Goal: Information Seeking & Learning: Learn about a topic

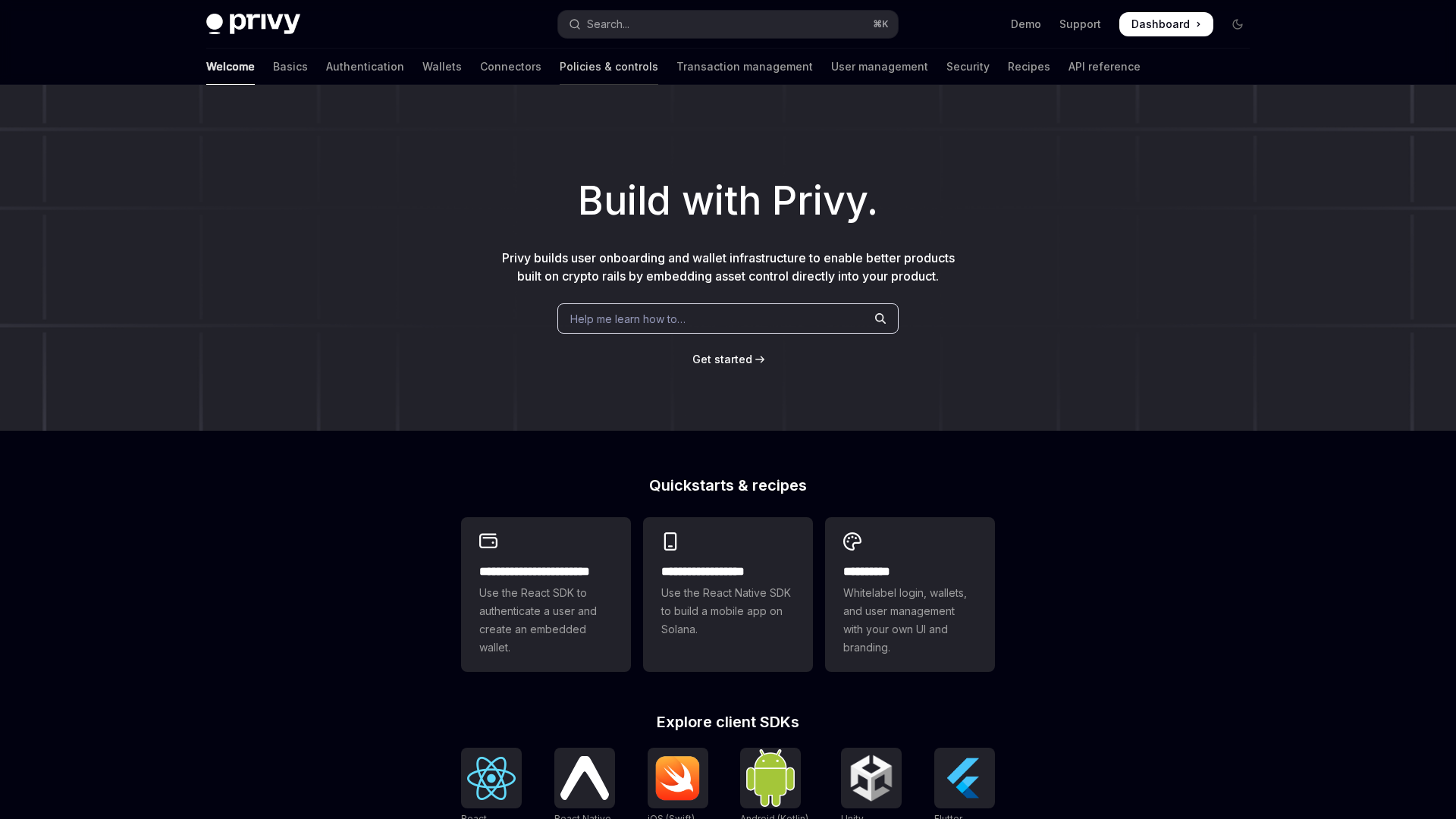
click at [560, 67] on link "Policies & controls" at bounding box center [608, 67] width 98 height 37
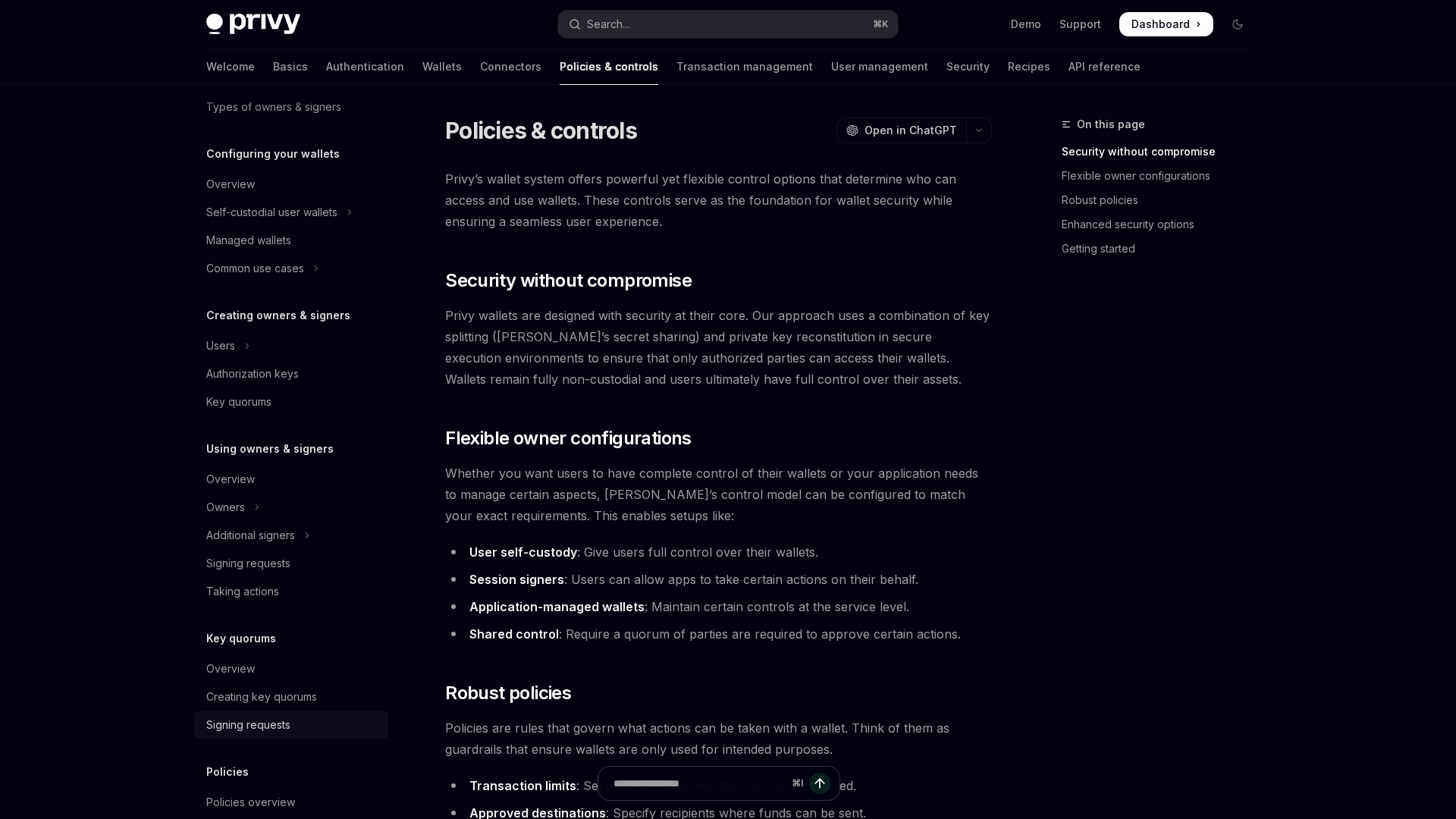
scroll to position [260, 0]
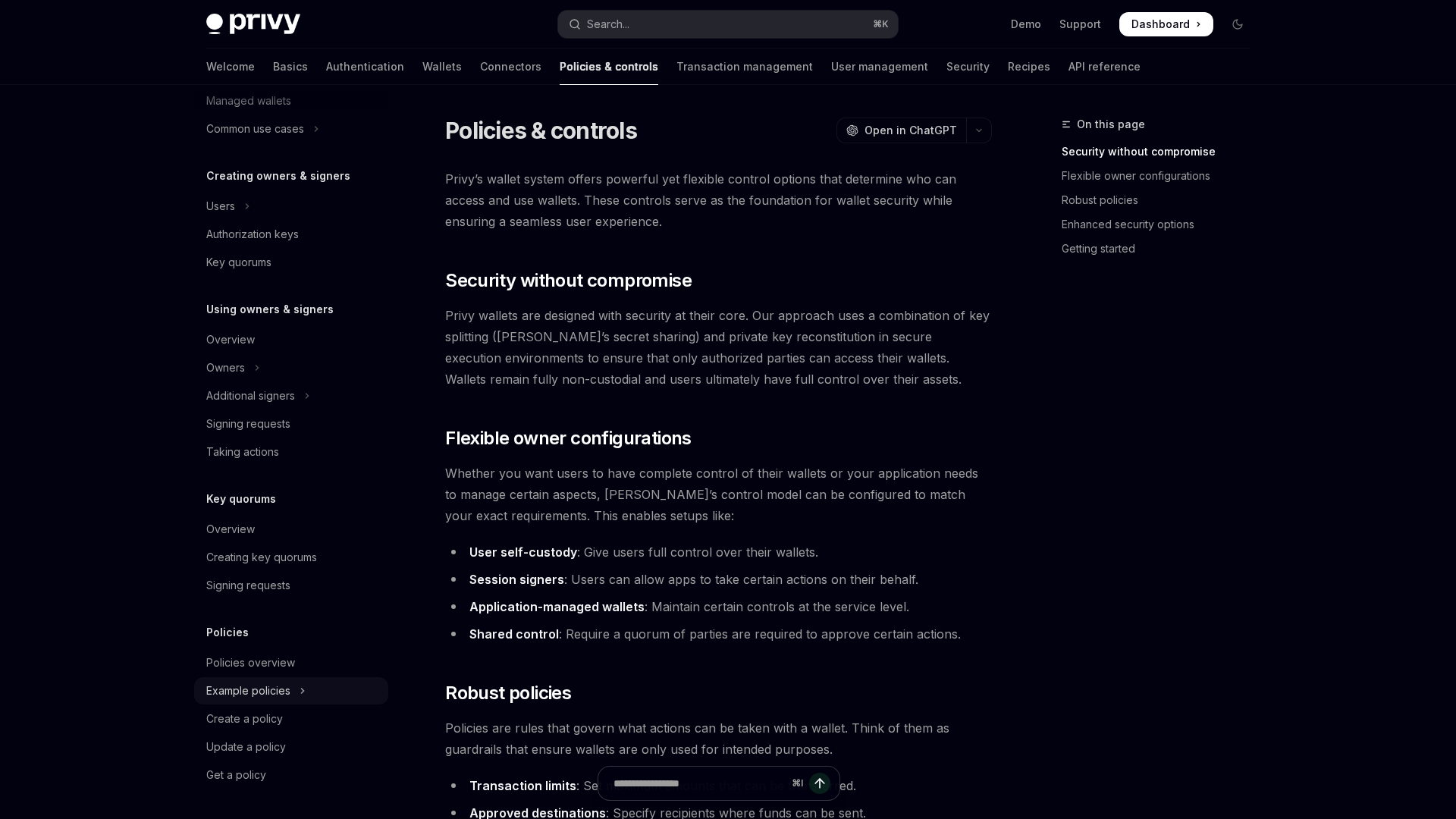
click at [266, 689] on div "Example policies" at bounding box center [248, 690] width 85 height 18
type textarea "*"
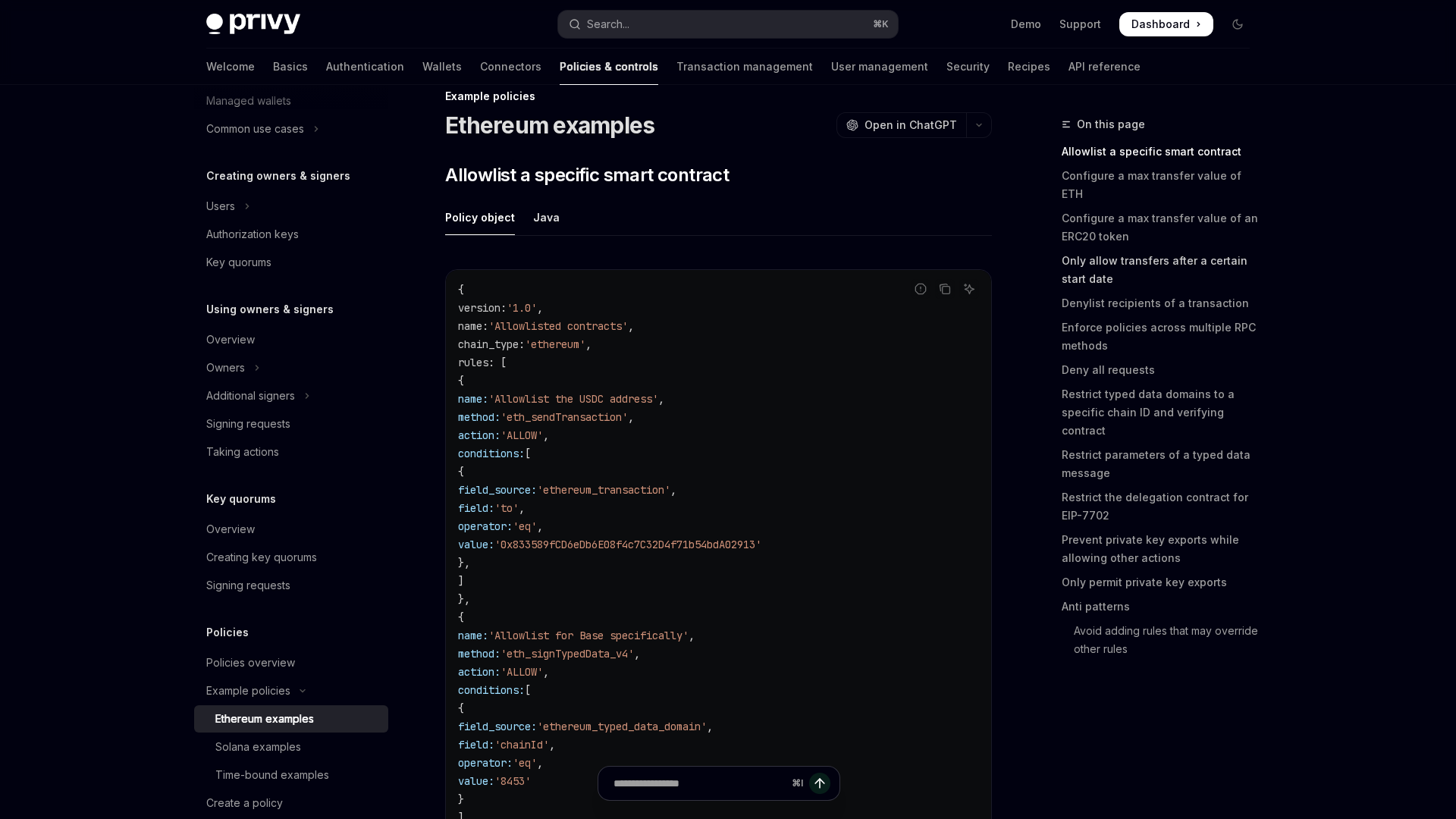
scroll to position [29, 0]
click at [1189, 208] on link "Configure a max transfer value of an ERC20 token" at bounding box center [1162, 227] width 200 height 43
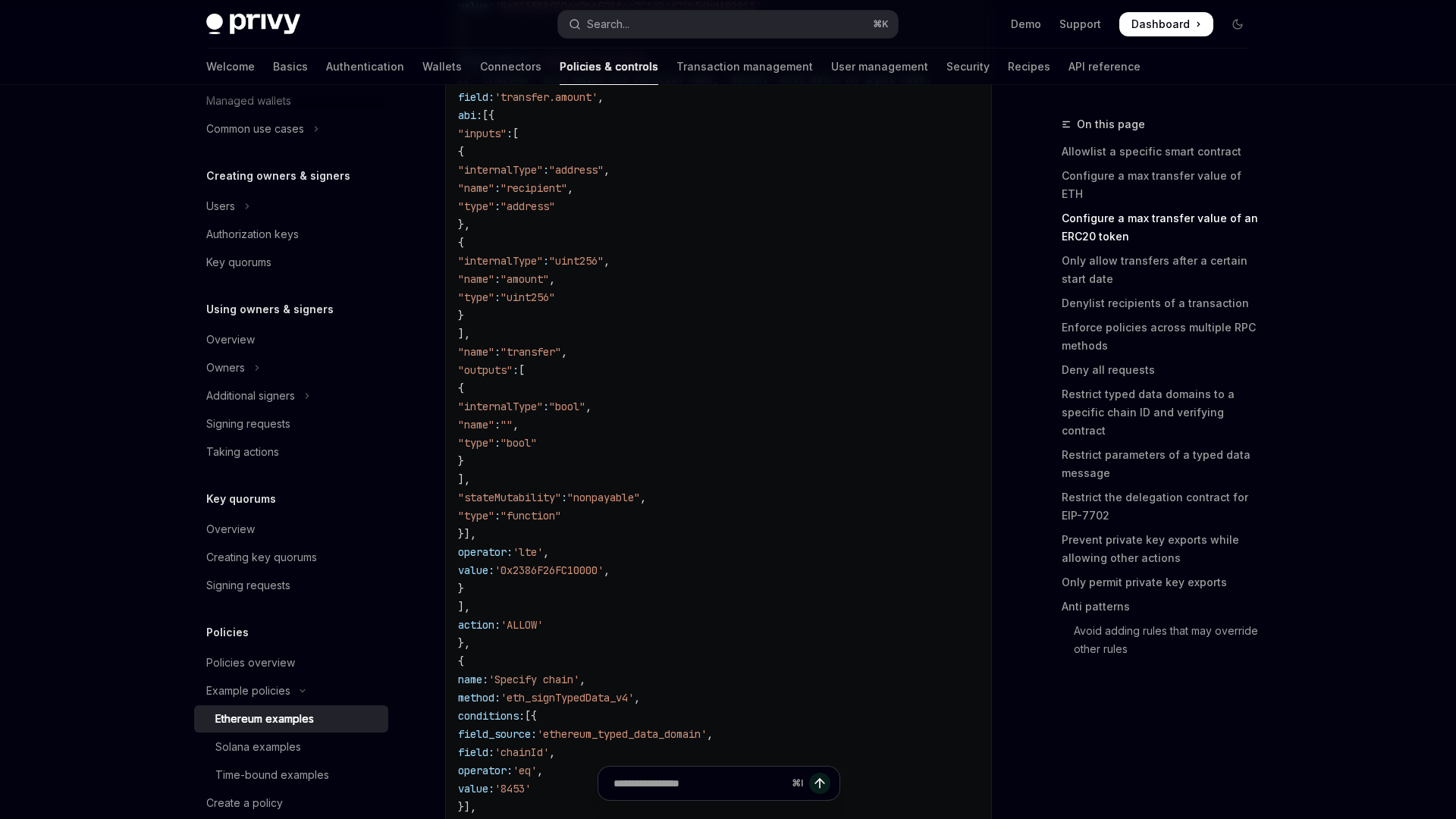
scroll to position [1832, 0]
